Goal: Information Seeking & Learning: Learn about a topic

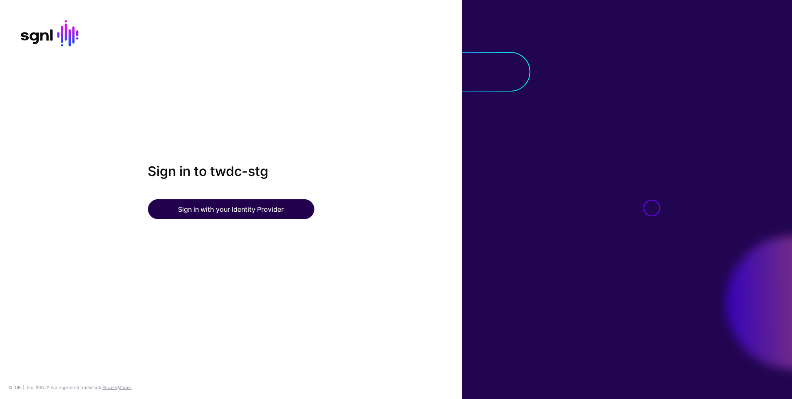
click at [236, 209] on button "Sign in with your Identity Provider" at bounding box center [231, 209] width 166 height 20
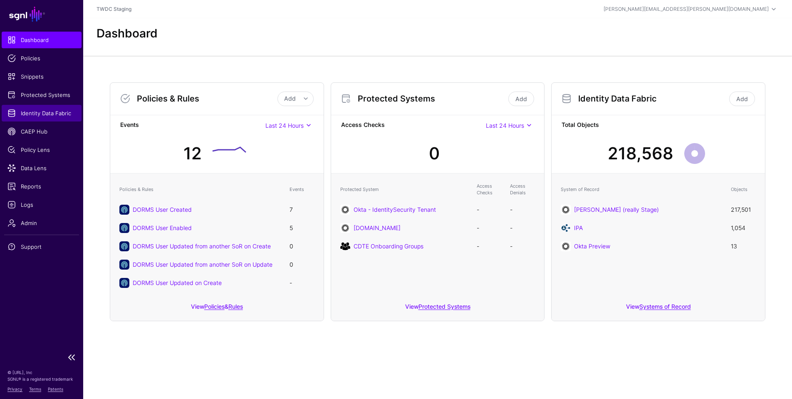
click at [42, 112] on span "Identity Data Fabric" at bounding box center [41, 113] width 68 height 8
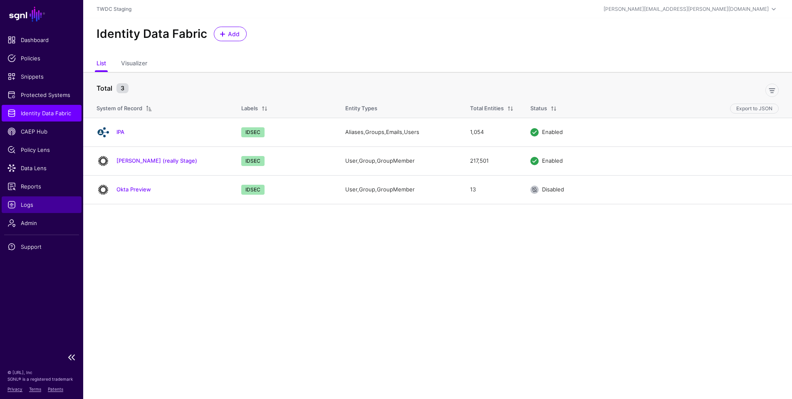
click at [31, 204] on span "Logs" at bounding box center [41, 205] width 68 height 8
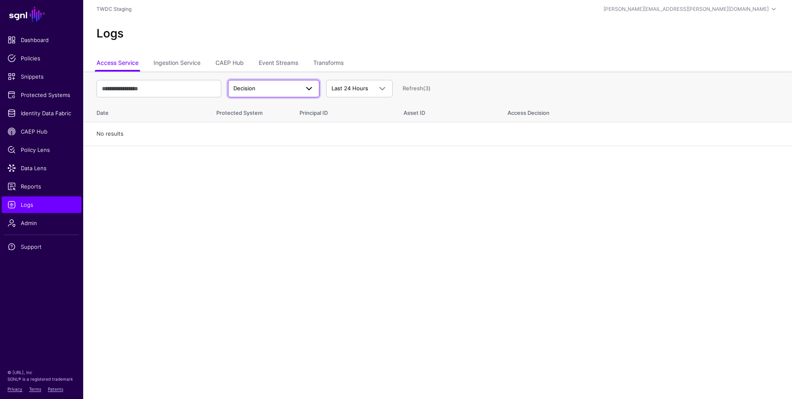
click at [281, 87] on span "Decision" at bounding box center [266, 88] width 66 height 8
click at [239, 65] on link "CAEP Hub" at bounding box center [230, 64] width 28 height 16
click at [280, 93] on span "Action Started" at bounding box center [273, 89] width 81 height 10
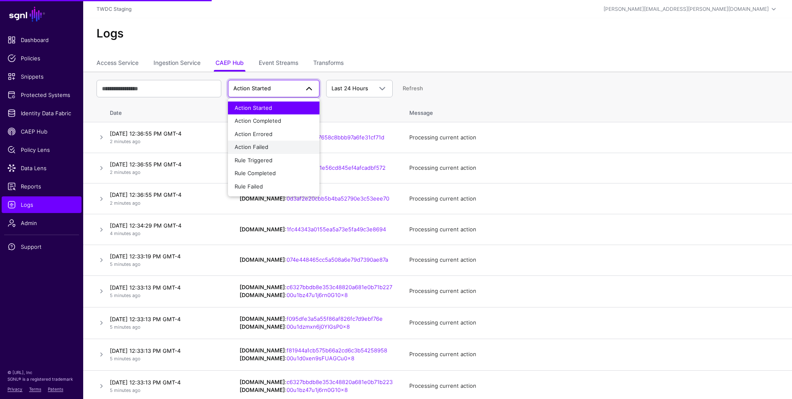
click at [262, 144] on span "Action Failed" at bounding box center [252, 147] width 34 height 7
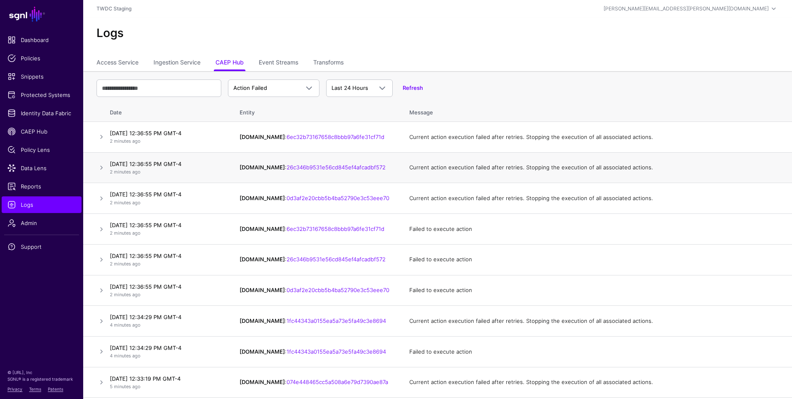
scroll to position [0, 0]
click at [319, 136] on link "6ec32b73167658c8bbb97a6fe31cf71d" at bounding box center [336, 137] width 98 height 7
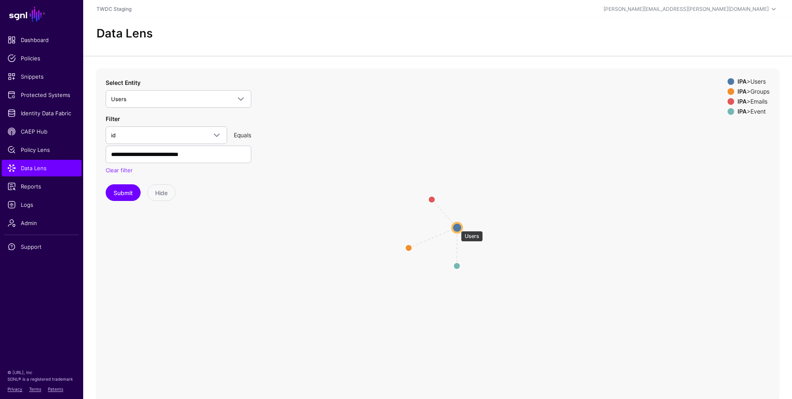
click at [457, 227] on circle at bounding box center [457, 228] width 10 height 10
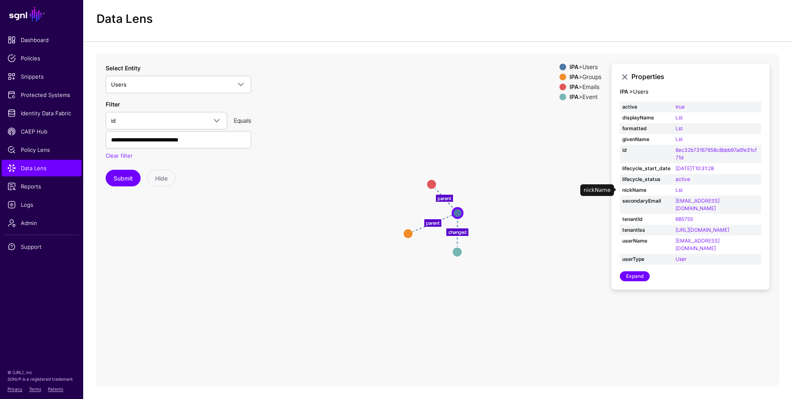
scroll to position [7, 0]
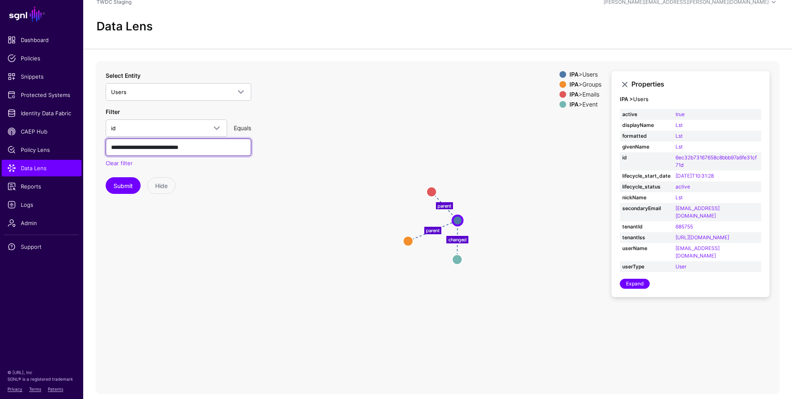
drag, startPoint x: 223, startPoint y: 149, endPoint x: 106, endPoint y: 142, distance: 117.5
click at [106, 142] on input "**********" at bounding box center [179, 147] width 146 height 17
click at [248, 183] on div "Submit Hide" at bounding box center [179, 185] width 146 height 17
drag, startPoint x: 222, startPoint y: 146, endPoint x: 111, endPoint y: 140, distance: 110.8
click at [111, 140] on input "**********" at bounding box center [179, 147] width 146 height 17
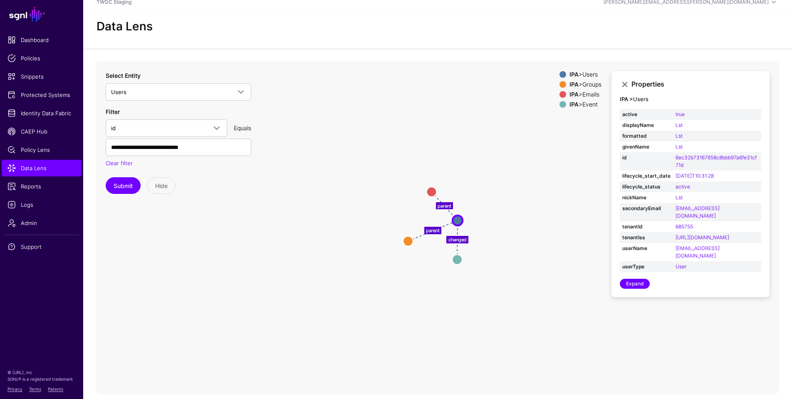
click at [235, 237] on icon "changed parent parent Event Event Emails Emails Groups Groups Users Users" at bounding box center [438, 227] width 684 height 333
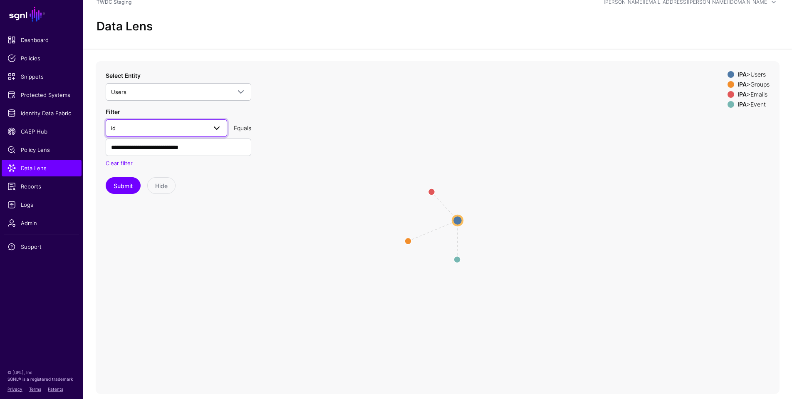
click at [215, 127] on span at bounding box center [217, 128] width 10 height 10
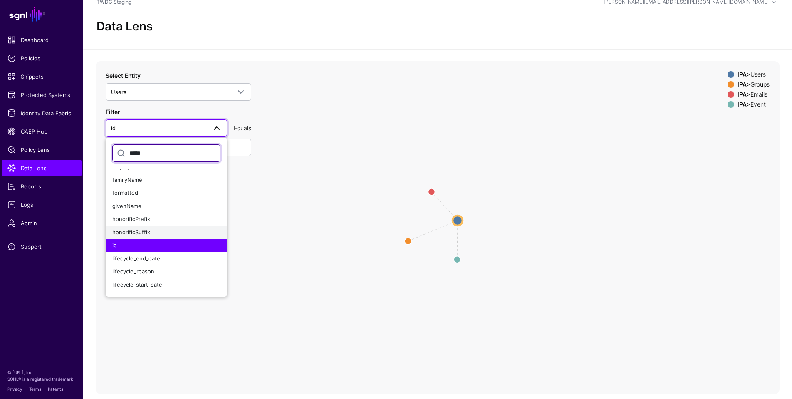
scroll to position [0, 0]
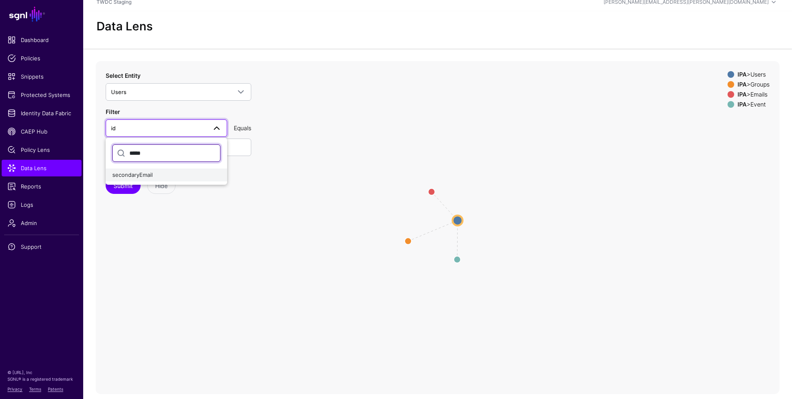
type input "*****"
click at [144, 173] on span "secondaryEmail" at bounding box center [132, 174] width 40 height 7
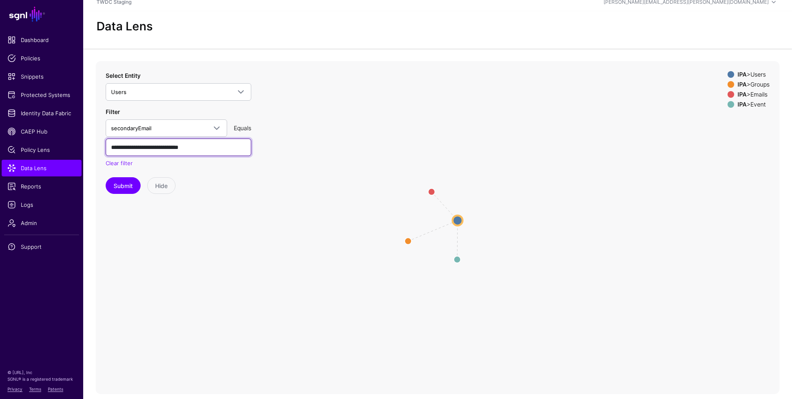
drag, startPoint x: 226, startPoint y: 148, endPoint x: 107, endPoint y: 145, distance: 119.4
click at [107, 145] on input "**********" at bounding box center [179, 147] width 146 height 17
type input "**********"
click at [129, 188] on button "Submit" at bounding box center [123, 185] width 35 height 17
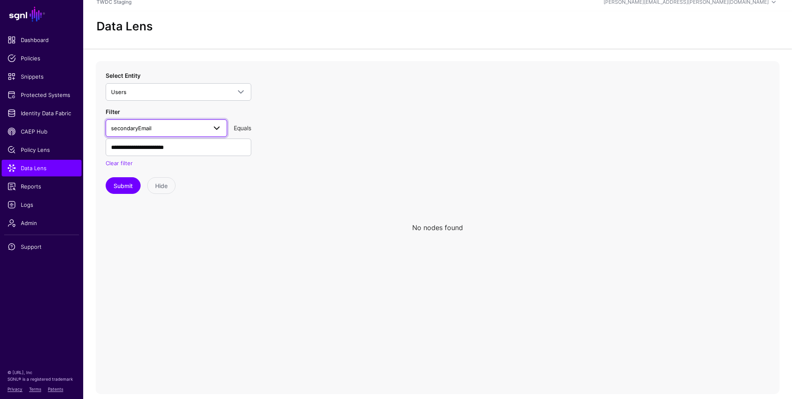
click at [213, 128] on span at bounding box center [217, 128] width 10 height 10
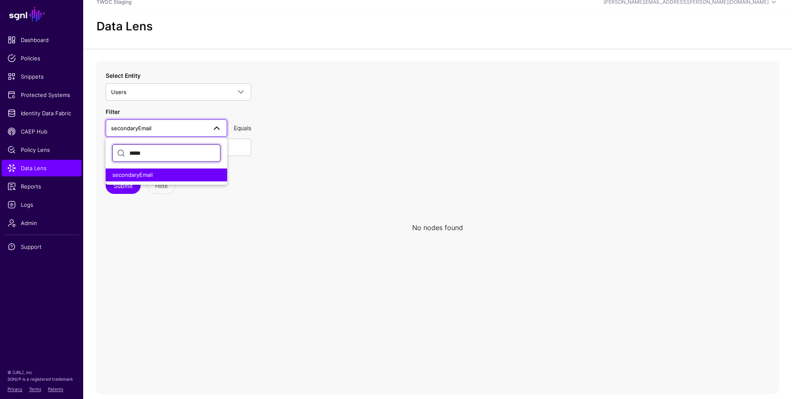
click at [160, 150] on input "*****" at bounding box center [166, 152] width 108 height 17
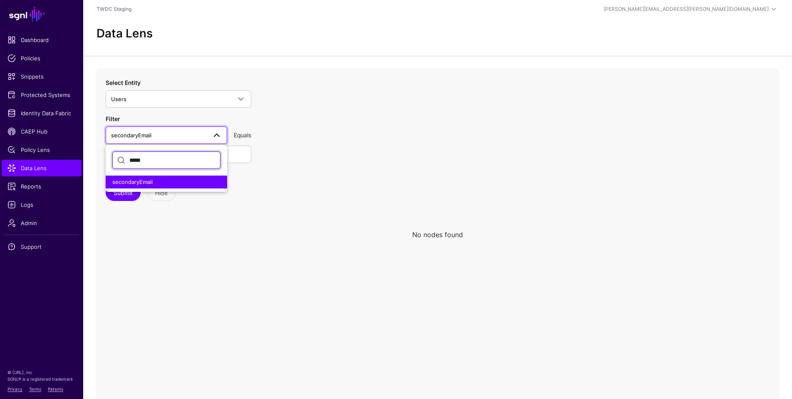
click at [154, 158] on input "*****" at bounding box center [166, 159] width 108 height 17
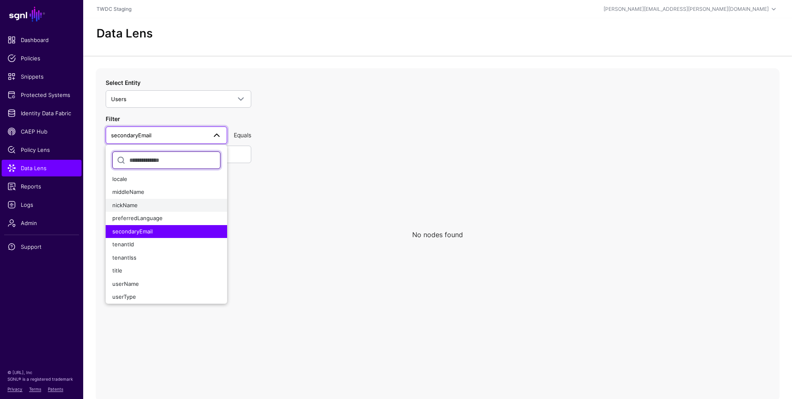
scroll to position [159, 0]
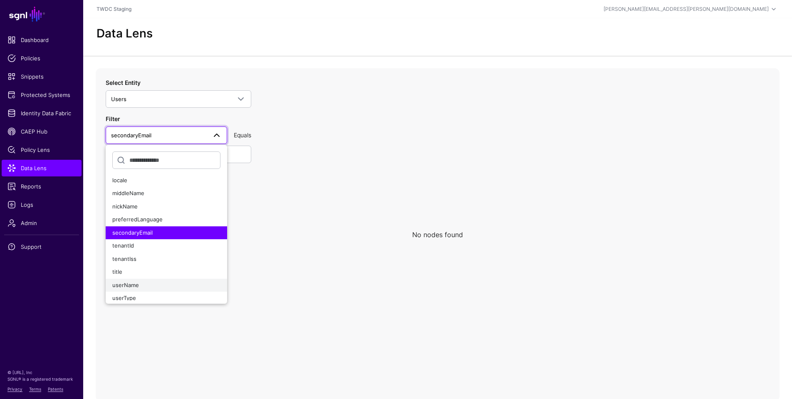
click at [146, 279] on button "userName" at bounding box center [166, 285] width 121 height 13
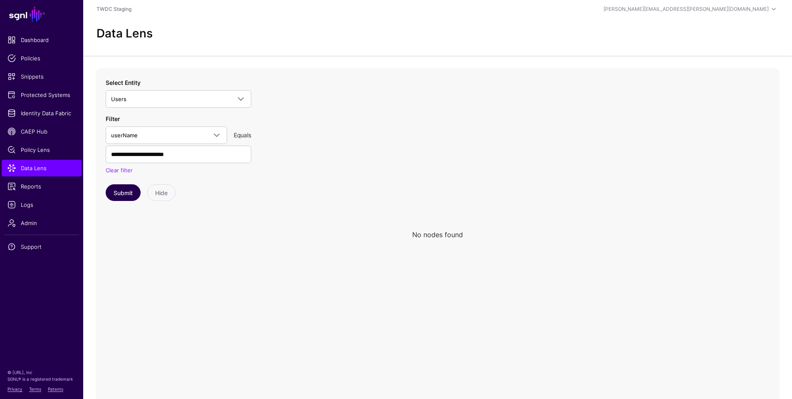
click at [120, 190] on button "Submit" at bounding box center [123, 192] width 35 height 17
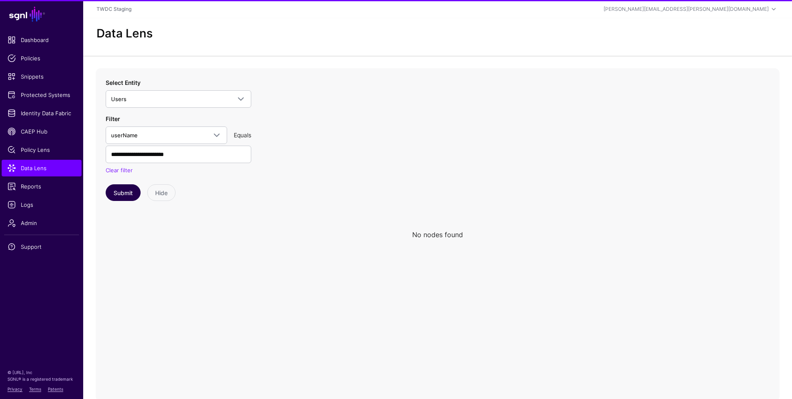
click at [121, 195] on button "Submit" at bounding box center [123, 192] width 35 height 17
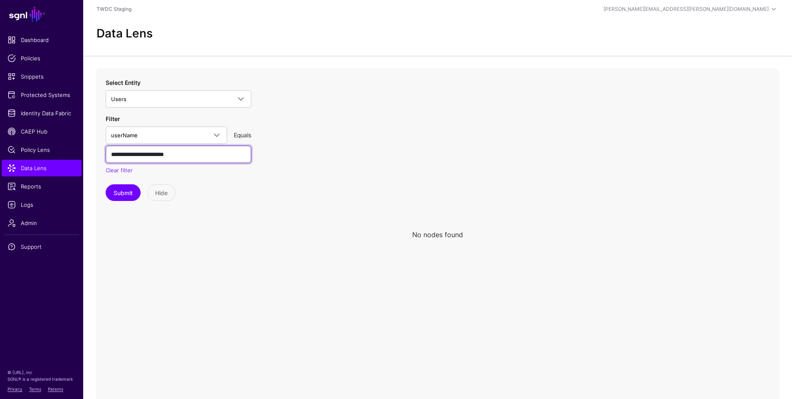
drag, startPoint x: 157, startPoint y: 154, endPoint x: 180, endPoint y: 151, distance: 23.0
click at [180, 151] on input "**********" at bounding box center [179, 154] width 146 height 17
type input "**********"
click at [116, 193] on button "Submit" at bounding box center [123, 192] width 35 height 17
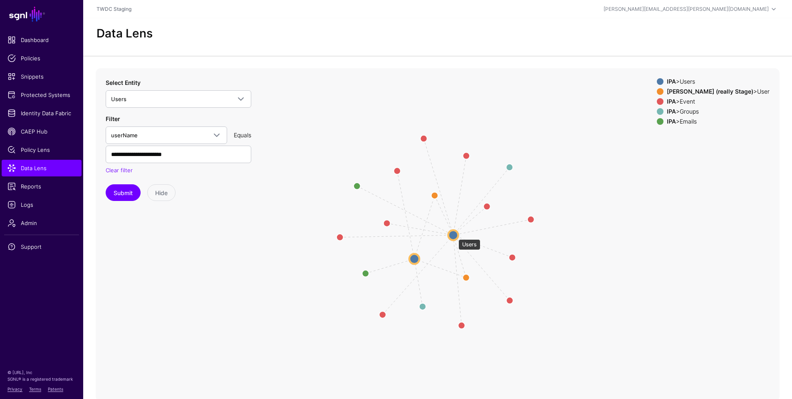
click at [454, 235] on circle at bounding box center [453, 235] width 10 height 10
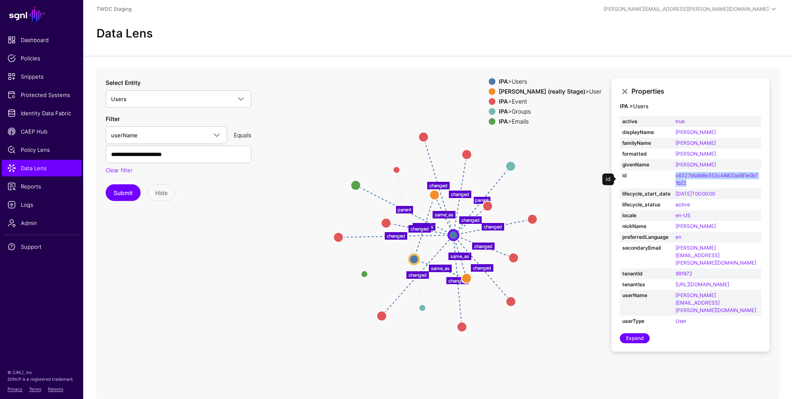
drag, startPoint x: 689, startPoint y: 183, endPoint x: 672, endPoint y: 176, distance: 18.3
click at [673, 176] on td "c6327bbdb8e353c48820a681e0b71b22" at bounding box center [717, 179] width 88 height 18
click at [30, 205] on span "Logs" at bounding box center [41, 205] width 68 height 8
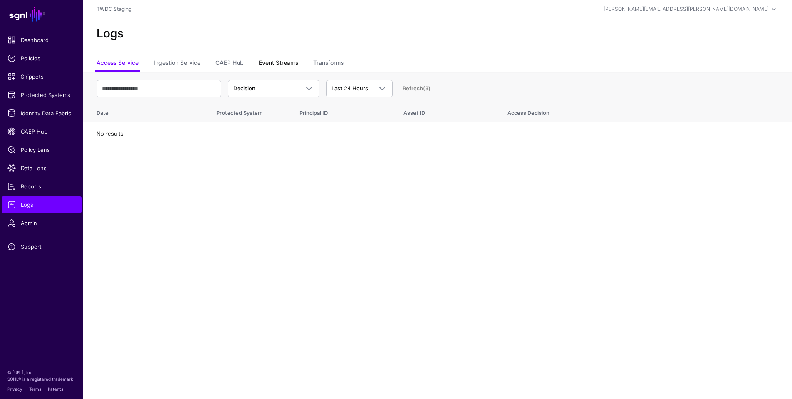
click at [271, 62] on link "Event Streams" at bounding box center [279, 64] width 40 height 16
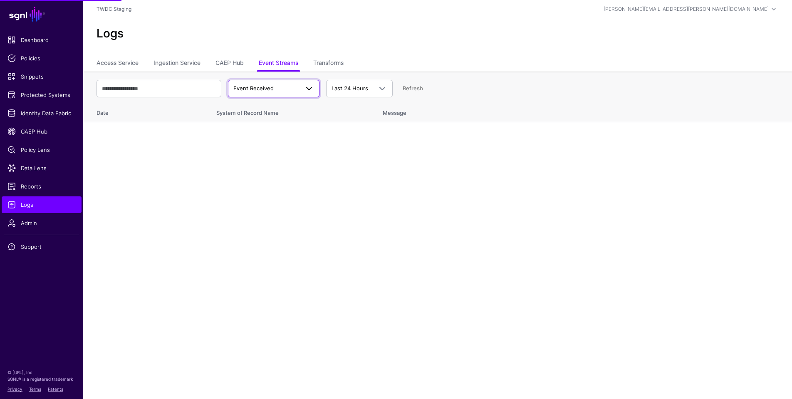
click at [298, 90] on span "Event Received" at bounding box center [266, 88] width 66 height 8
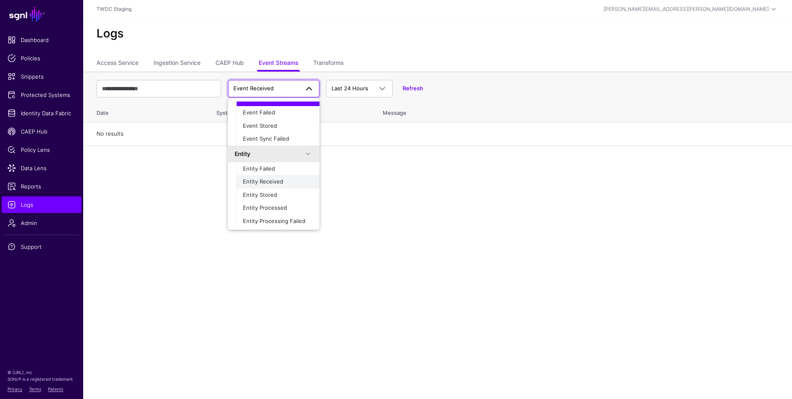
scroll to position [25, 0]
click at [394, 185] on main "SGNL Dashboard Policies Snippets Protected Systems Identity Data Fabric CAEP Hu…" at bounding box center [396, 199] width 792 height 399
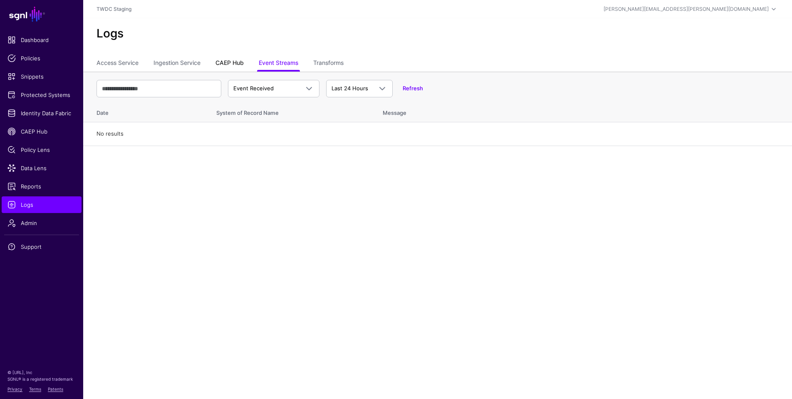
click at [230, 63] on link "CAEP Hub" at bounding box center [230, 64] width 28 height 16
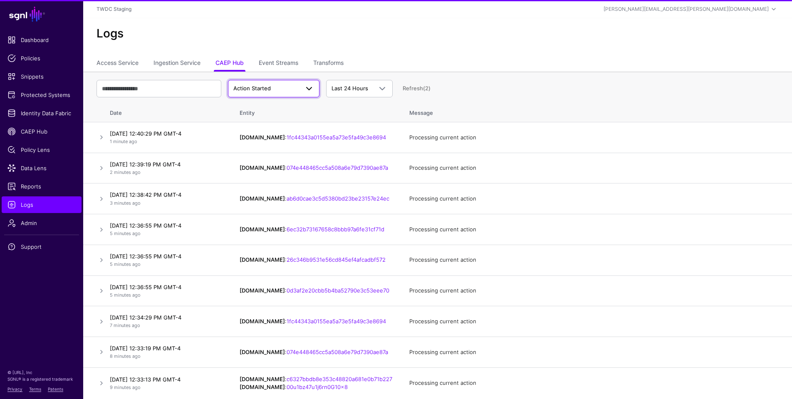
click at [304, 86] on span at bounding box center [306, 89] width 15 height 10
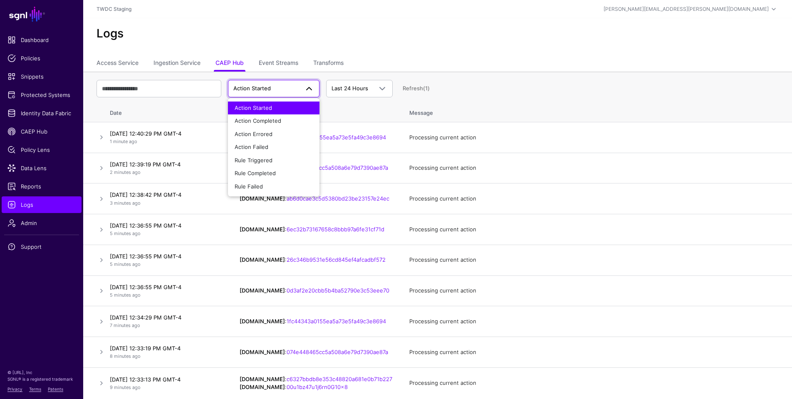
click at [507, 105] on th "Message" at bounding box center [596, 112] width 391 height 22
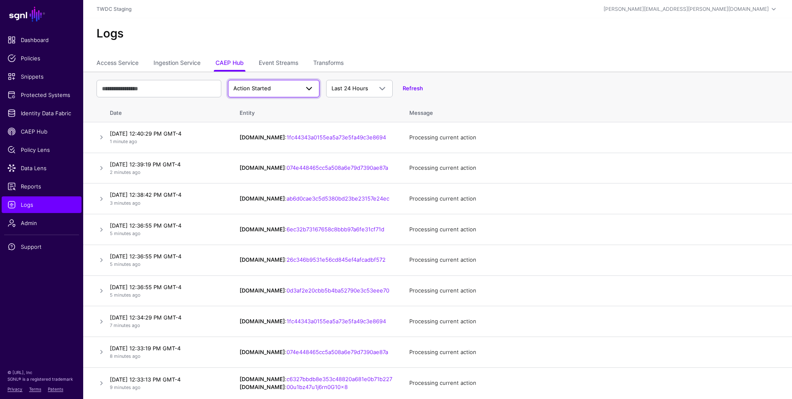
click at [305, 92] on span at bounding box center [309, 89] width 10 height 10
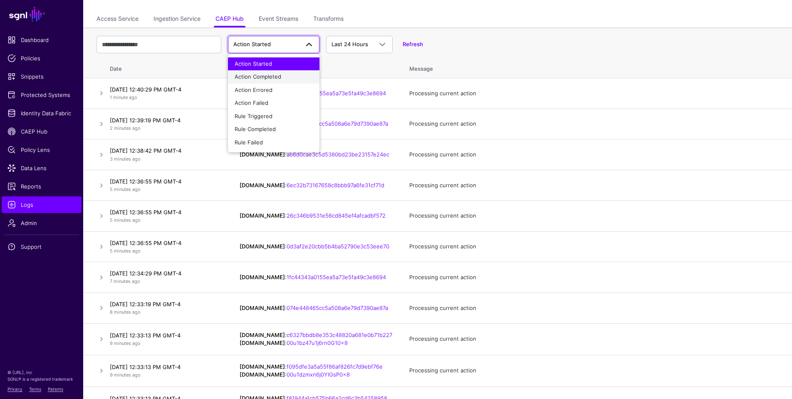
scroll to position [56, 0]
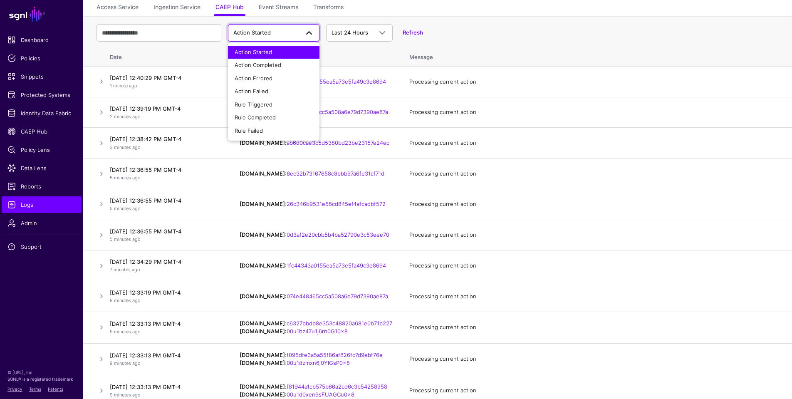
click at [330, 58] on th "Entity" at bounding box center [316, 56] width 170 height 22
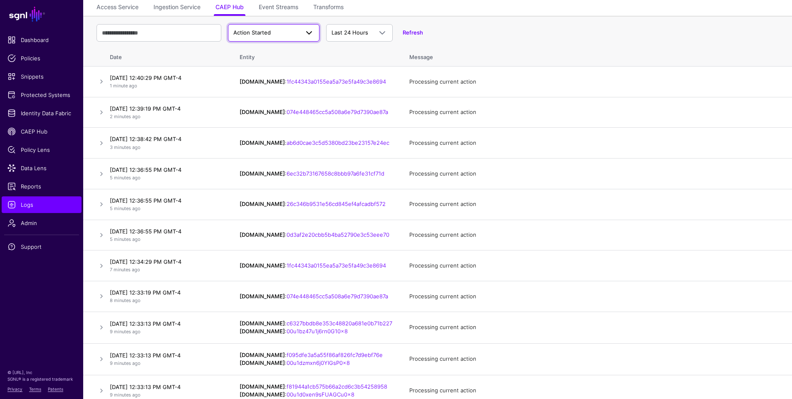
click at [311, 34] on span at bounding box center [309, 33] width 10 height 10
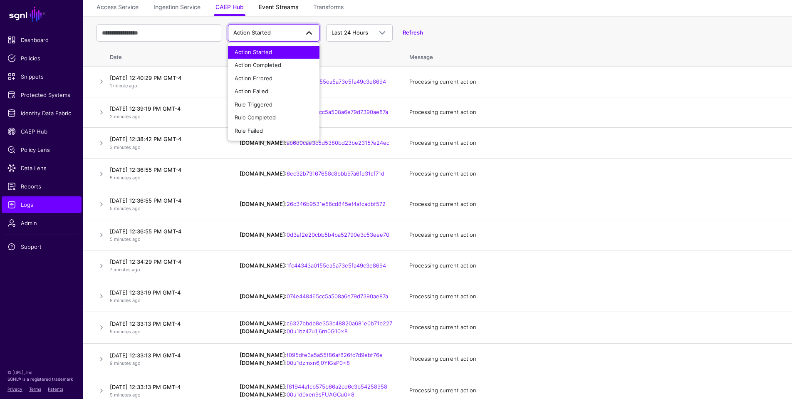
click at [281, 5] on link "Event Streams" at bounding box center [279, 8] width 40 height 16
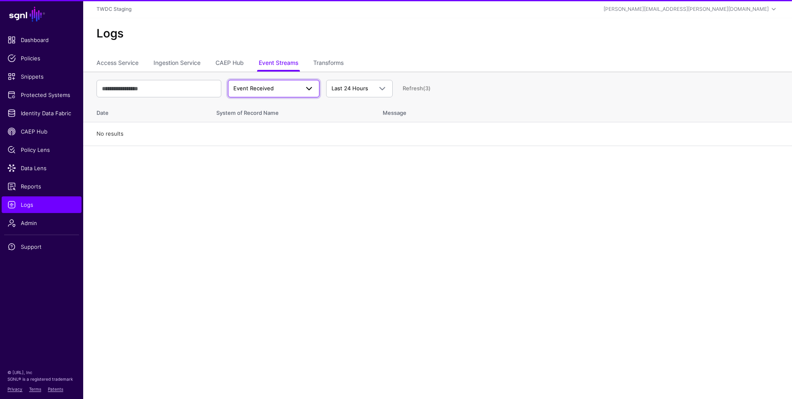
click at [315, 89] on link "Event Received" at bounding box center [274, 88] width 92 height 17
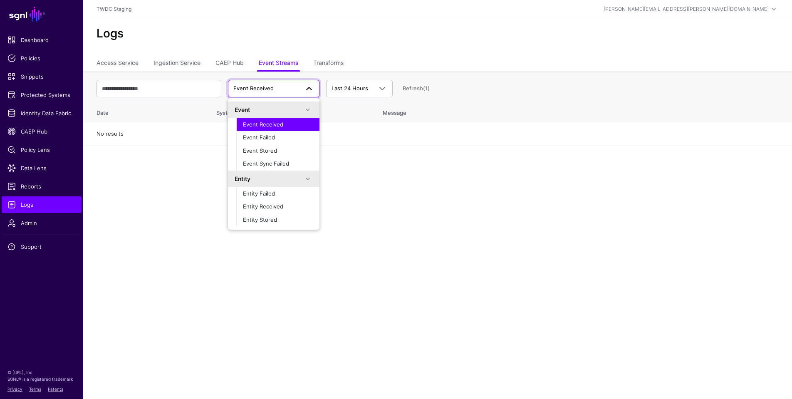
click at [263, 125] on span "Event Received" at bounding box center [263, 124] width 40 height 7
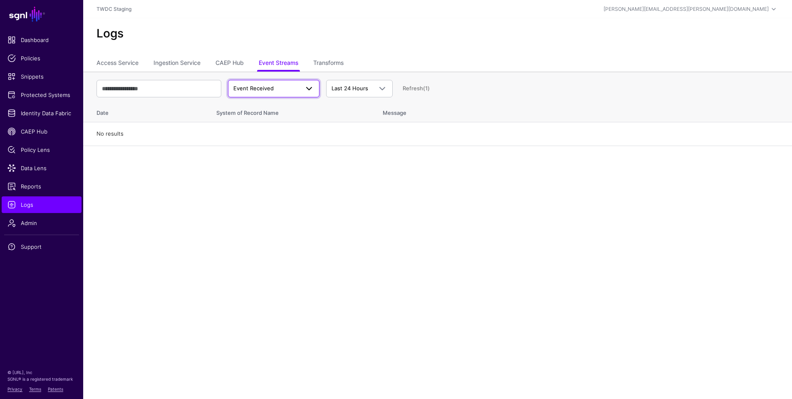
click at [306, 87] on span at bounding box center [309, 89] width 10 height 10
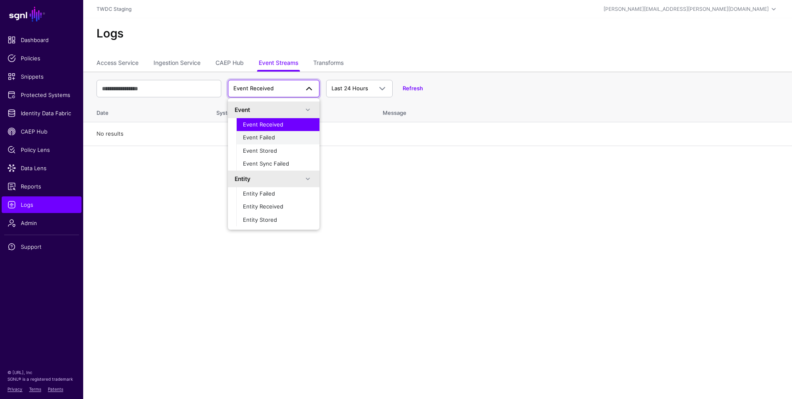
click at [285, 141] on div "Event Failed" at bounding box center [278, 138] width 70 height 8
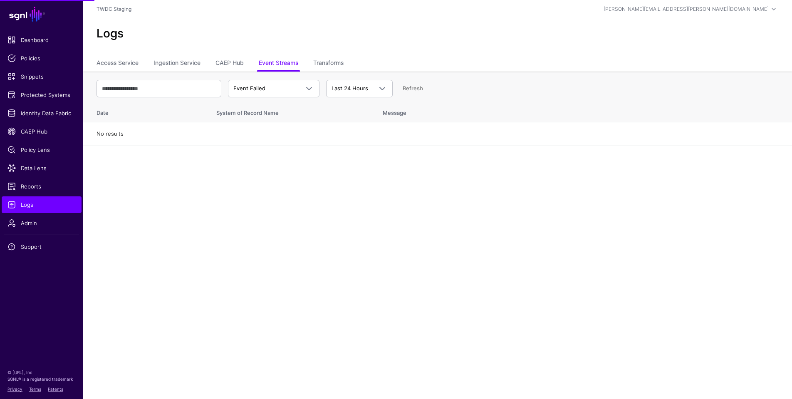
click at [295, 99] on div "Event Failed Event Event Received Event Failed Event Stored Event Sync Failed E…" at bounding box center [438, 89] width 682 height 24
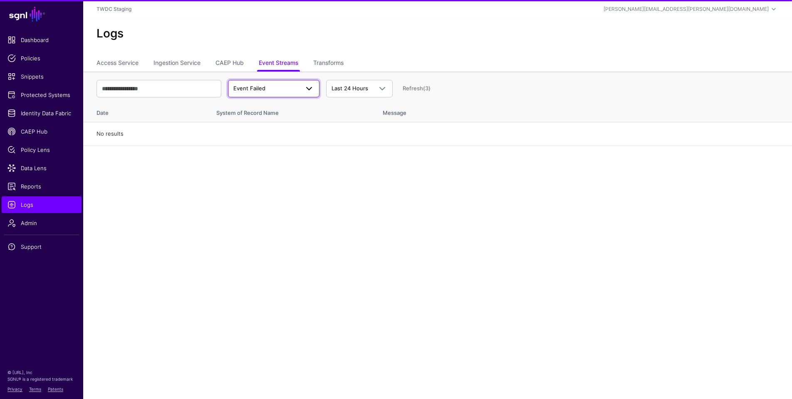
click at [294, 95] on link "Event Failed" at bounding box center [274, 88] width 92 height 17
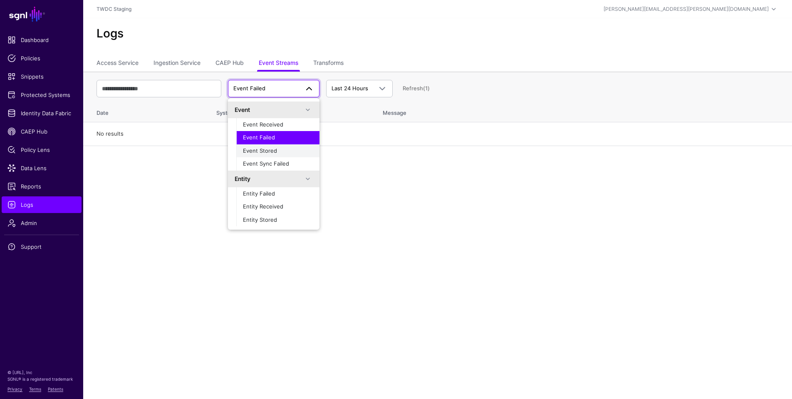
click at [273, 151] on span "Event Stored" at bounding box center [260, 150] width 34 height 7
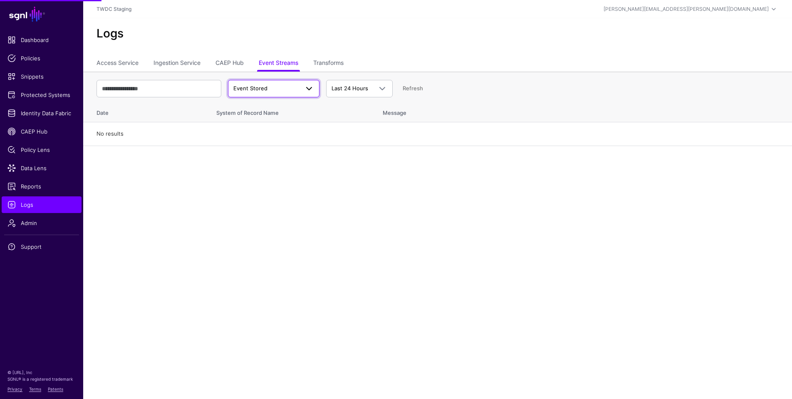
click at [307, 92] on span at bounding box center [309, 89] width 10 height 10
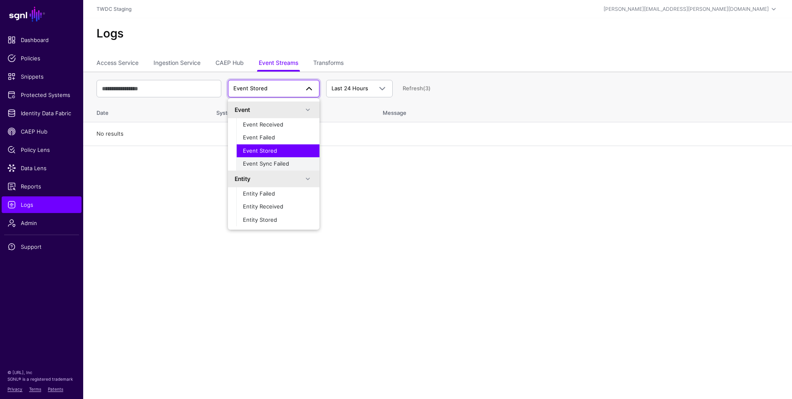
click at [286, 161] on span "Event Sync Failed" at bounding box center [266, 163] width 46 height 7
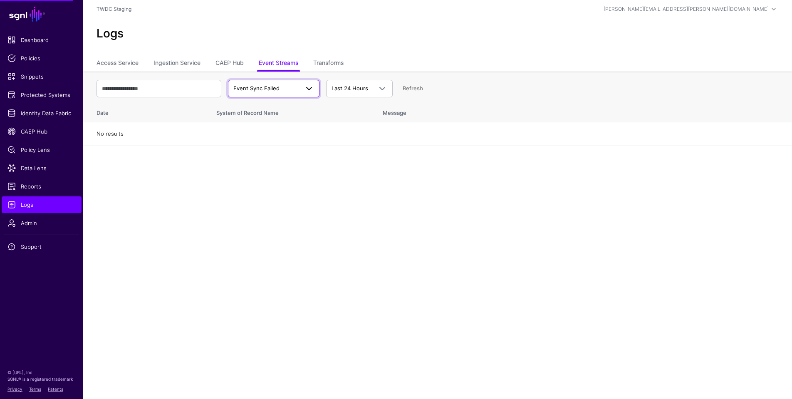
click at [313, 87] on span at bounding box center [309, 89] width 10 height 10
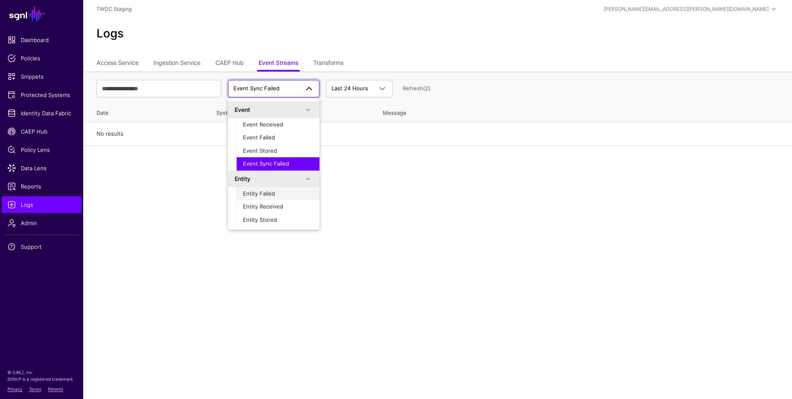
click at [274, 191] on span "Entity Failed" at bounding box center [259, 193] width 32 height 7
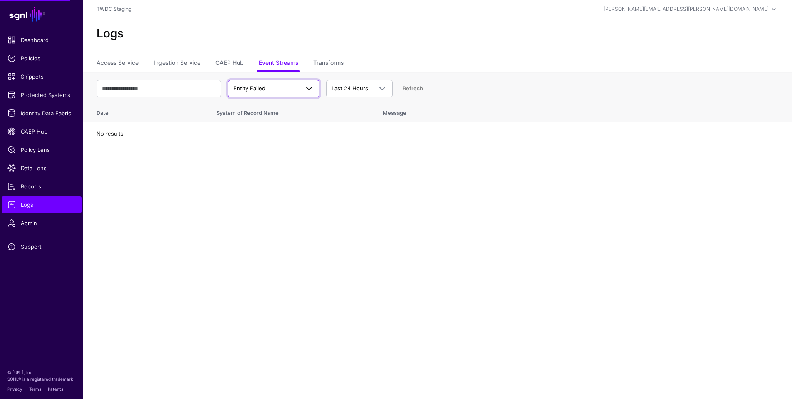
click at [300, 92] on span at bounding box center [306, 89] width 15 height 10
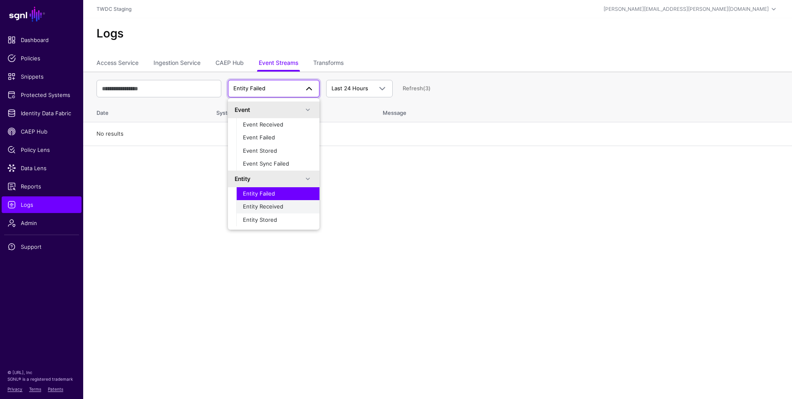
click at [280, 204] on span "Entity Received" at bounding box center [263, 206] width 40 height 7
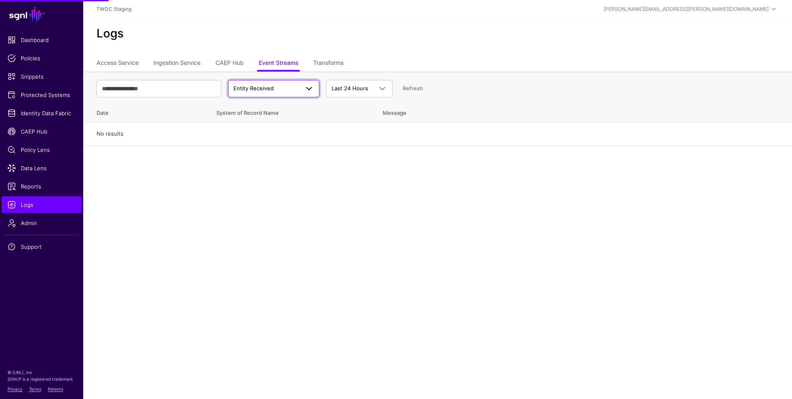
click at [308, 84] on span at bounding box center [309, 89] width 10 height 10
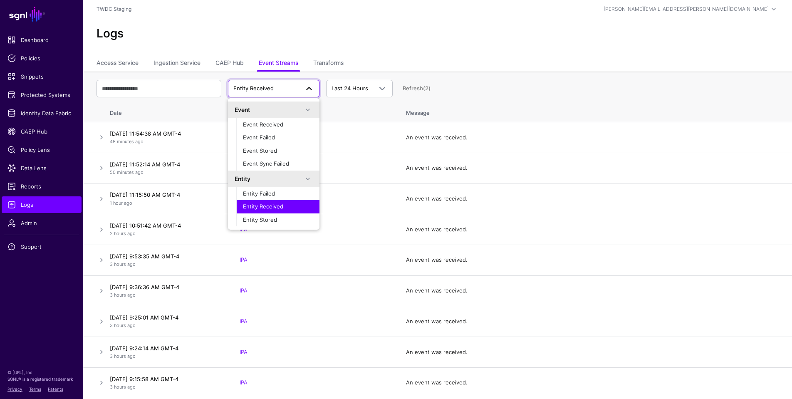
click at [461, 97] on div "Entity Received Event Event Received Event Failed Event Stored Event Sync Faile…" at bounding box center [438, 89] width 682 height 24
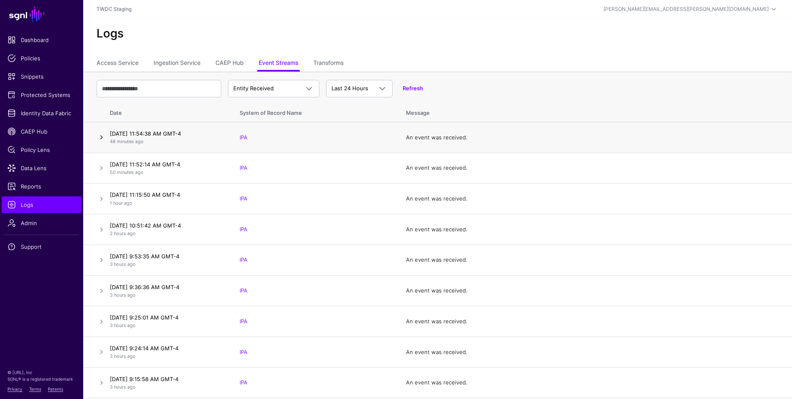
click at [102, 138] on link at bounding box center [102, 137] width 10 height 10
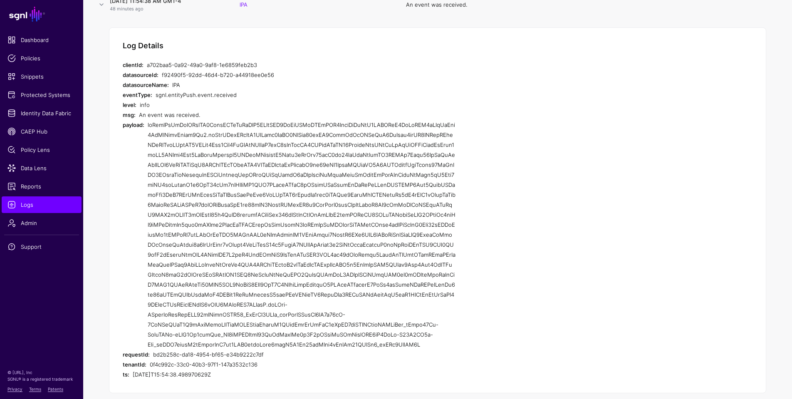
scroll to position [154, 0]
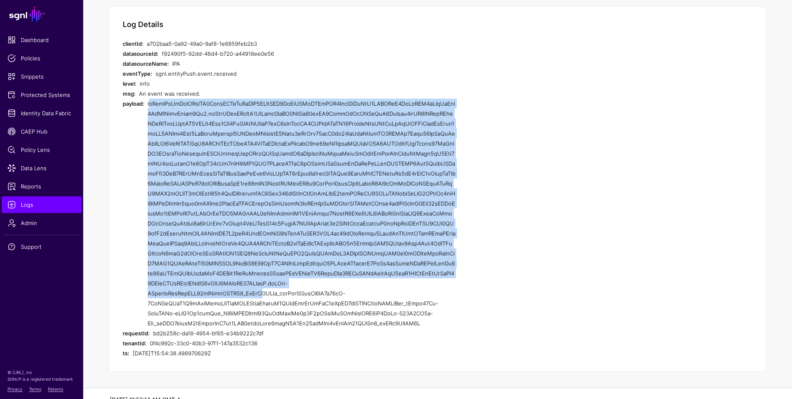
drag, startPoint x: 149, startPoint y: 103, endPoint x: 265, endPoint y: 289, distance: 219.4
click at [267, 289] on div at bounding box center [302, 214] width 308 height 230
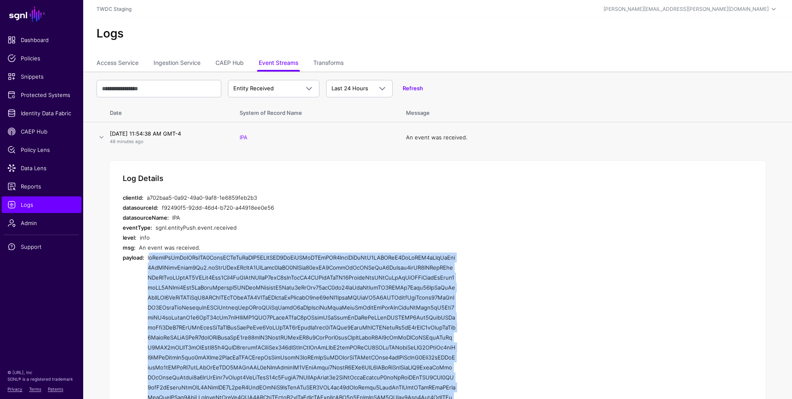
scroll to position [0, 0]
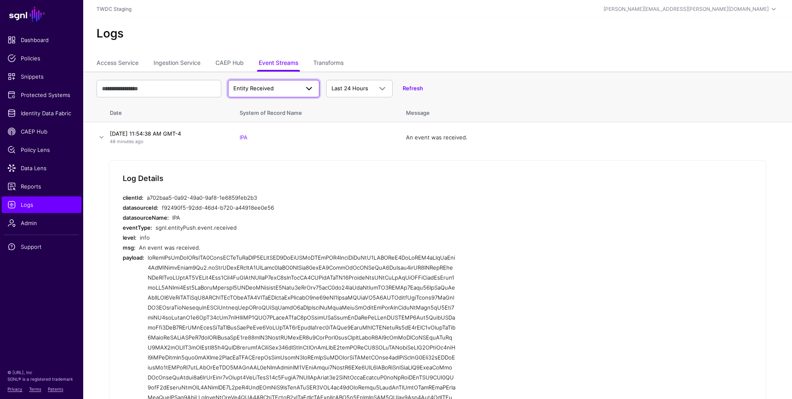
click at [313, 89] on span at bounding box center [309, 89] width 10 height 10
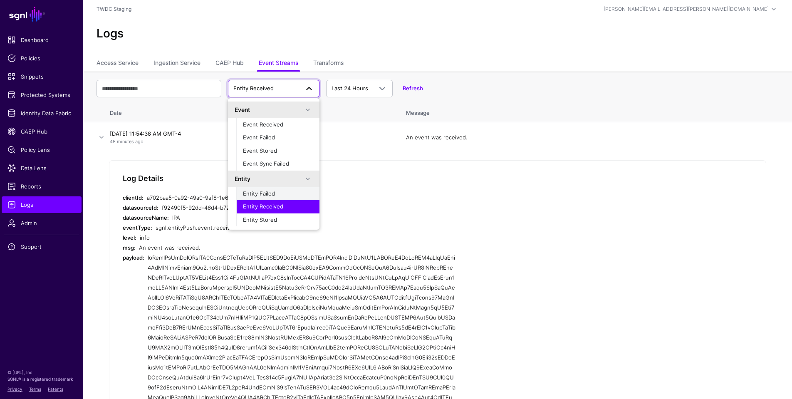
click at [265, 195] on span "Entity Failed" at bounding box center [259, 193] width 32 height 7
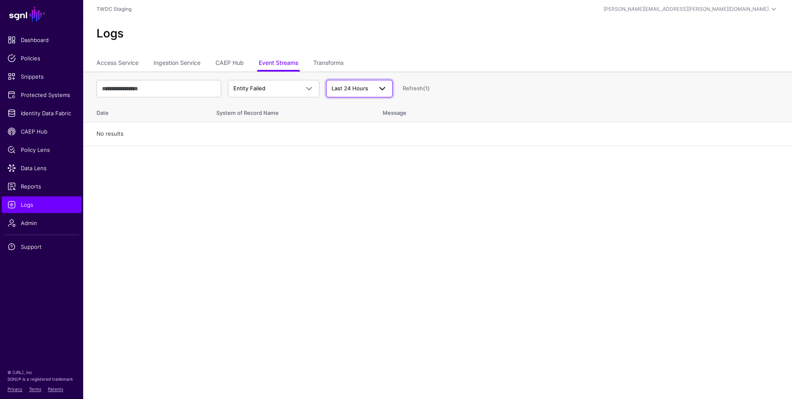
click at [387, 86] on span at bounding box center [382, 89] width 10 height 10
click at [360, 135] on span "Last 30 Days" at bounding box center [349, 134] width 33 height 7
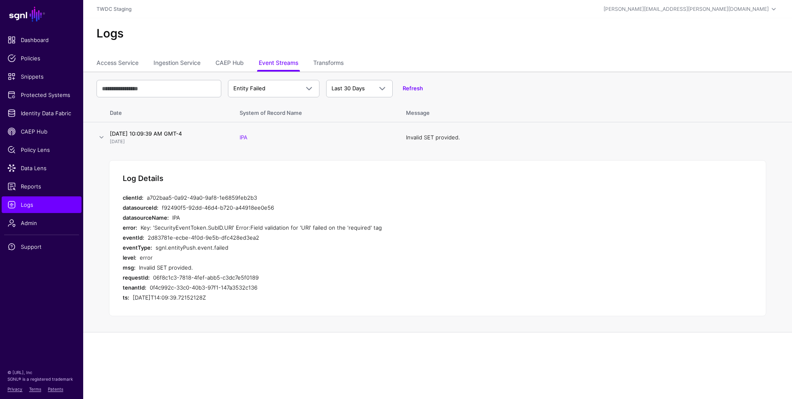
drag, startPoint x: 147, startPoint y: 237, endPoint x: 263, endPoint y: 239, distance: 115.7
click at [263, 239] on div "2d83781e-ecbe-4f0d-9e5b-dfc428ed3ea2" at bounding box center [302, 238] width 308 height 10
copy div "2d83781e-ecbe-4f0d-9e5b-dfc428ed3ea2"
